Goal: Contribute content

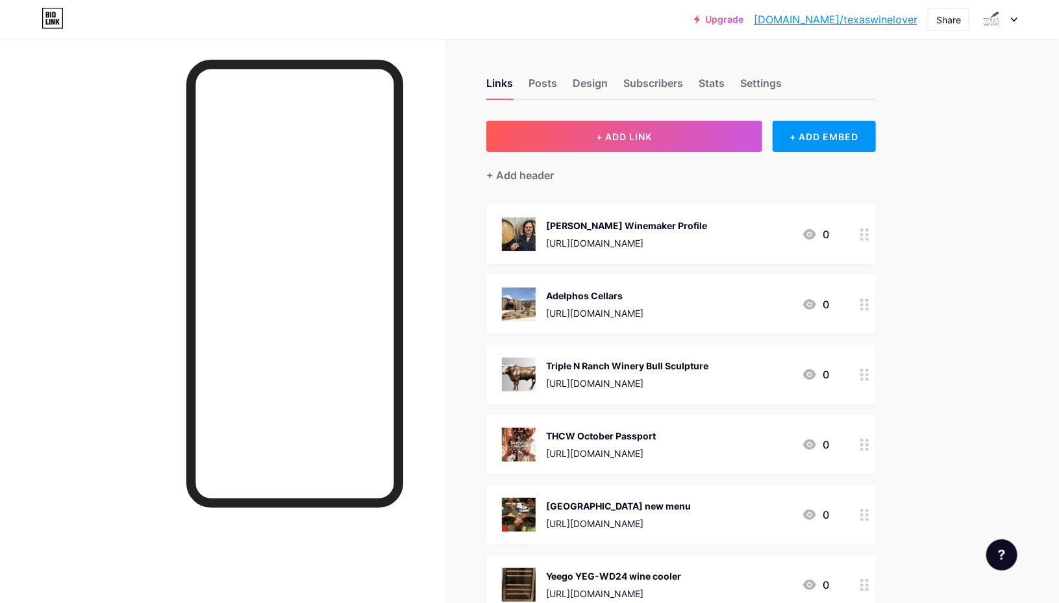
click at [623, 140] on span "+ ADD LINK" at bounding box center [624, 136] width 56 height 11
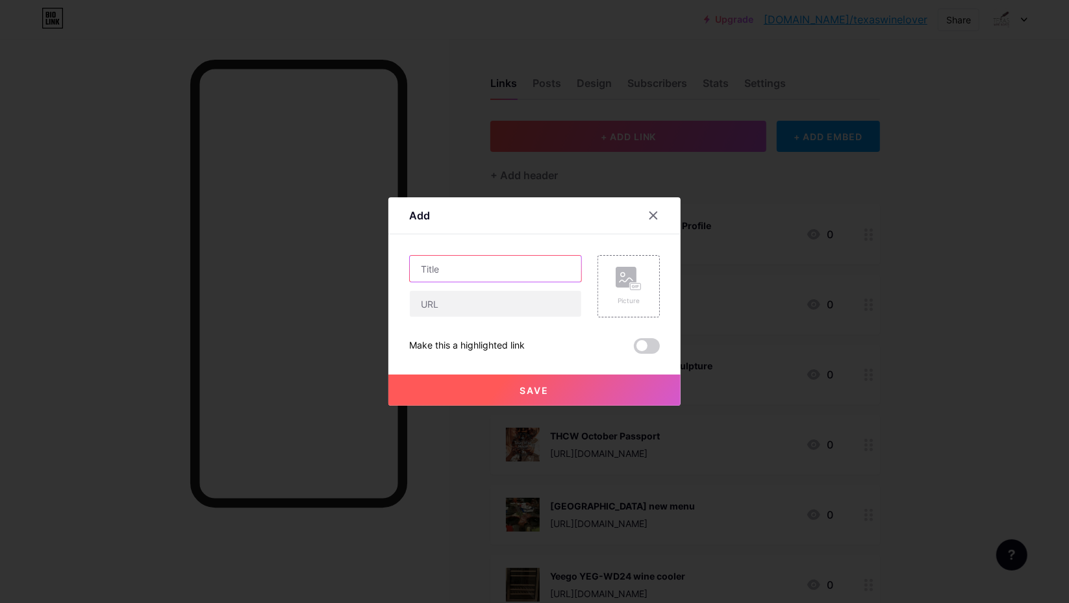
click at [479, 273] on input "text" at bounding box center [495, 269] width 171 height 26
paste input "Holiday Soirée"
type input "[US_STATE] Fine Wine Holiday Soirée"
click at [518, 302] on input "text" at bounding box center [495, 304] width 171 height 26
paste input "[URL][DOMAIN_NAME]"
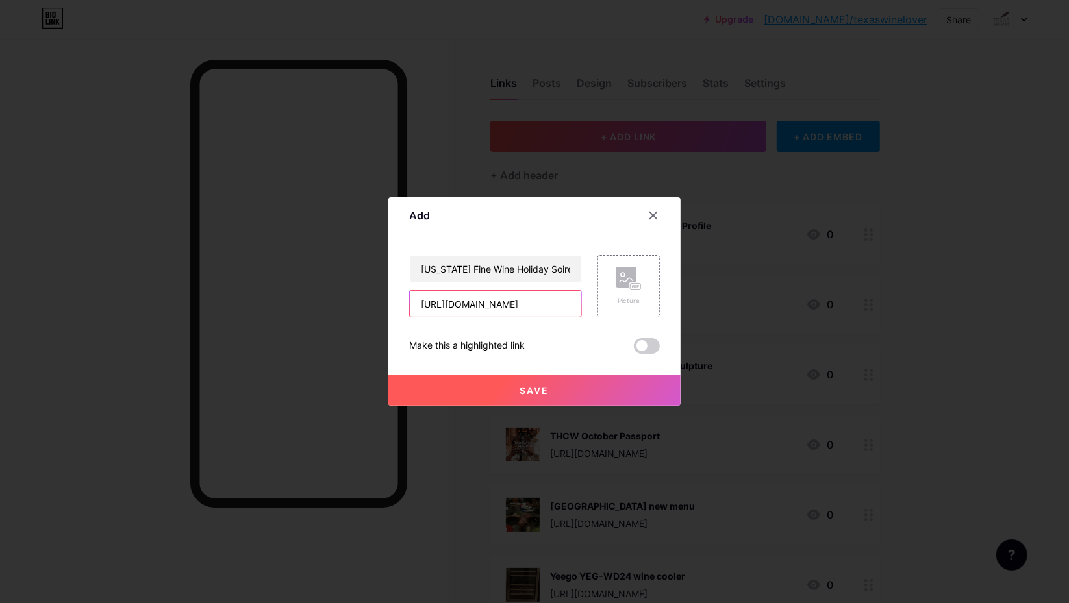
type input "[URL][DOMAIN_NAME]"
click at [626, 287] on rect at bounding box center [626, 277] width 21 height 21
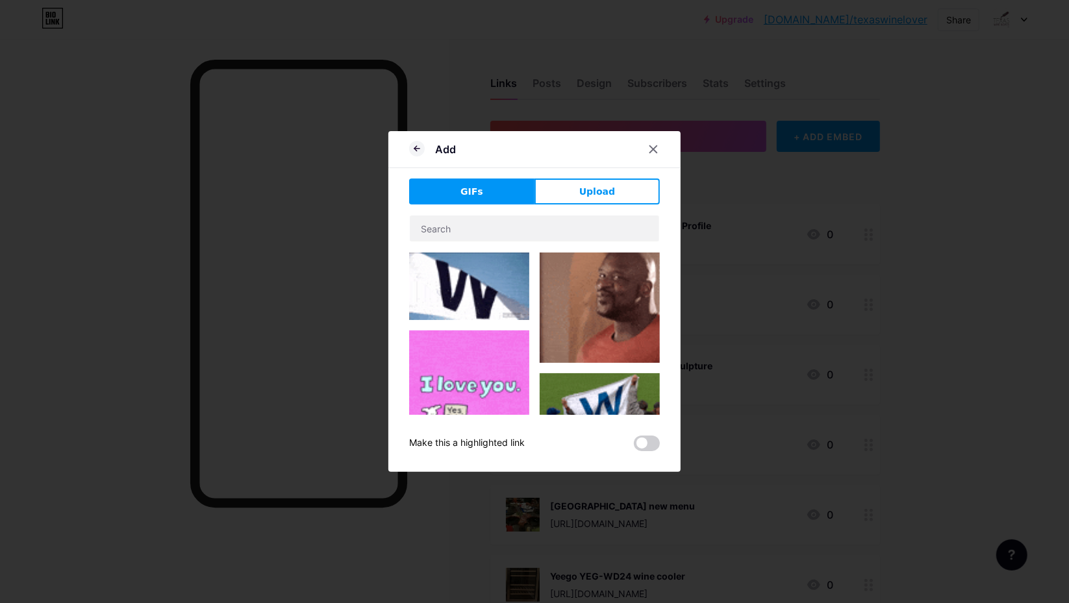
click at [603, 197] on span "Upload" at bounding box center [597, 192] width 36 height 14
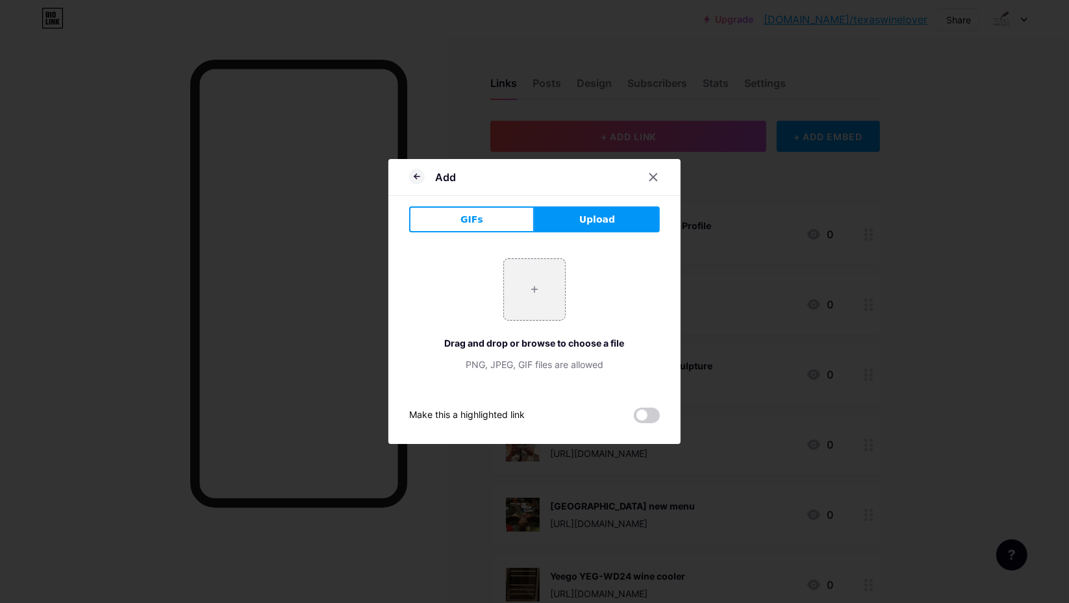
click at [533, 281] on input "file" at bounding box center [534, 289] width 61 height 61
type input "C:\fakepath\[US_STATE] Fine Wine dinner.webp"
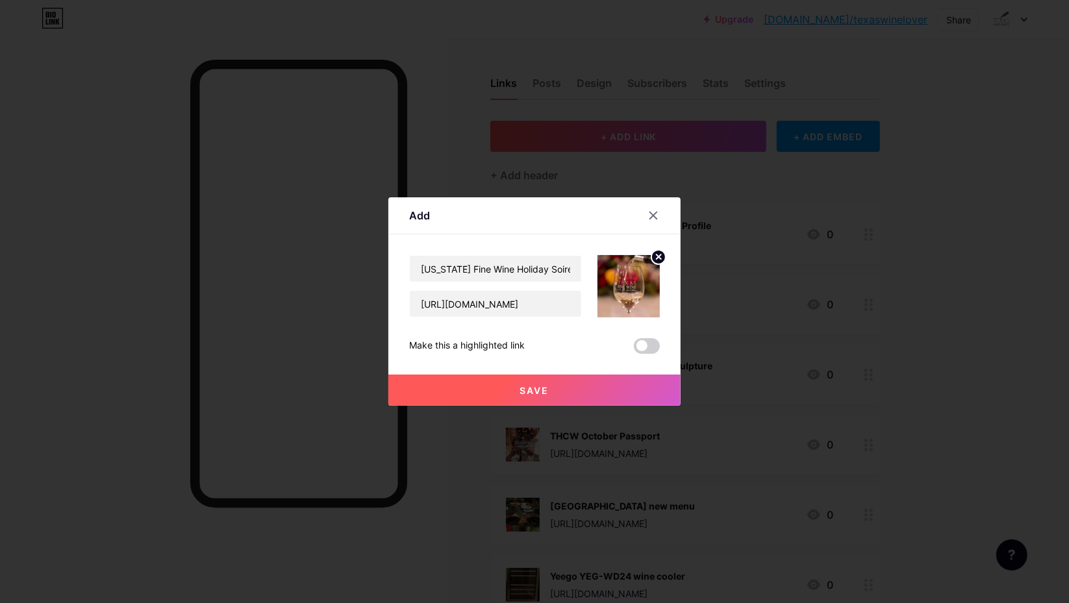
click at [644, 345] on span at bounding box center [647, 346] width 26 height 16
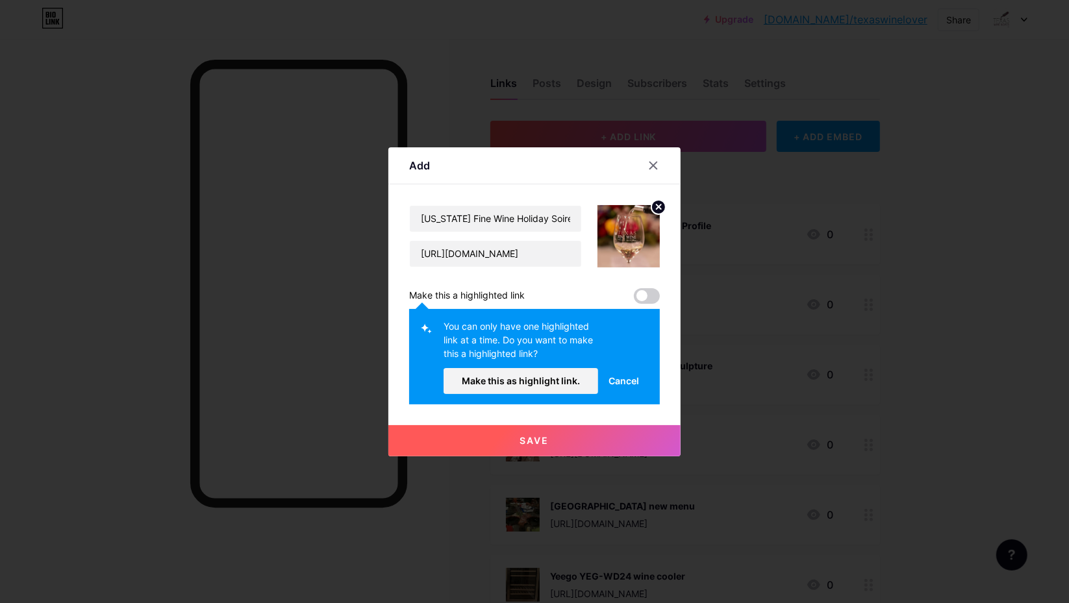
click at [509, 379] on span "Make this as highlight link." at bounding box center [521, 380] width 118 height 11
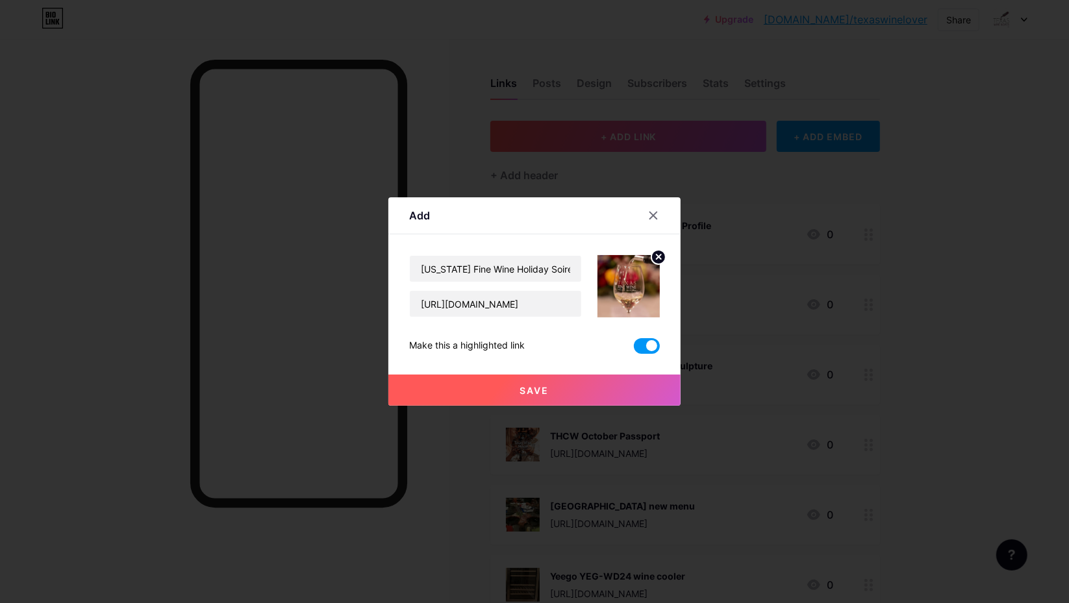
click at [538, 394] on span "Save" at bounding box center [534, 390] width 29 height 11
